Goal: Task Accomplishment & Management: Manage account settings

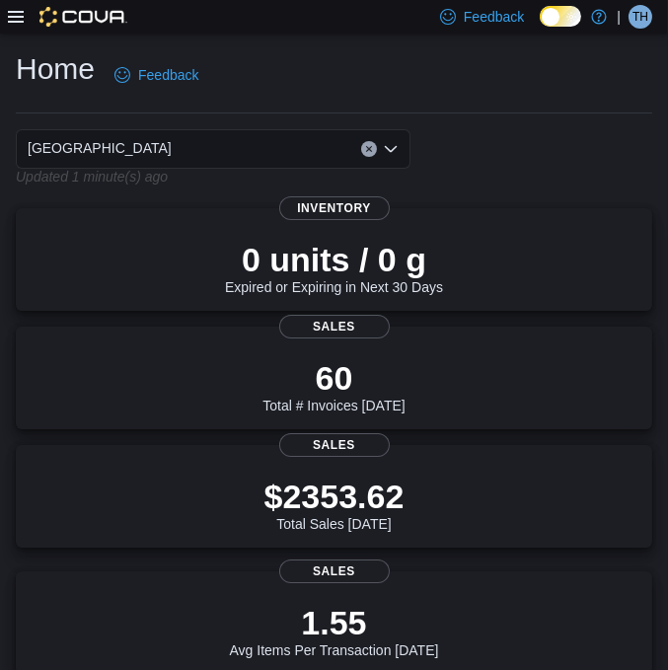
click at [645, 21] on span "TH" at bounding box center [640, 17] width 16 height 24
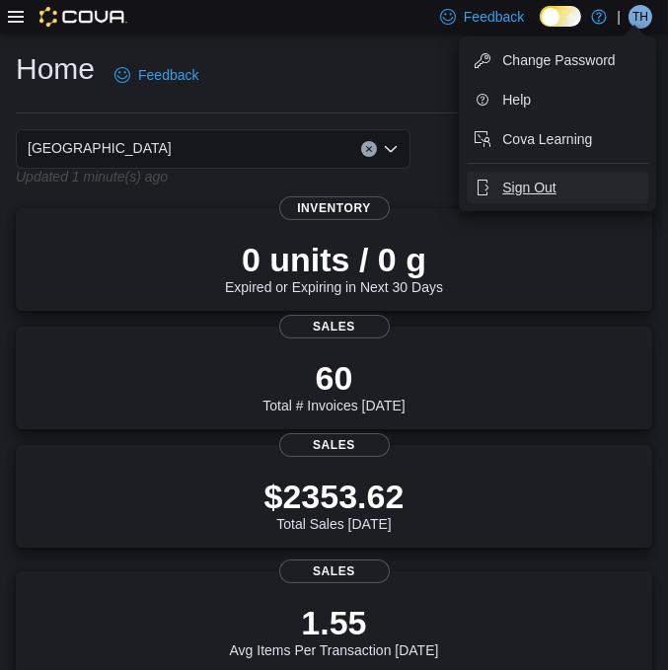
click at [532, 178] on span "Sign Out" at bounding box center [528, 188] width 53 height 20
